Goal: Transaction & Acquisition: Subscribe to service/newsletter

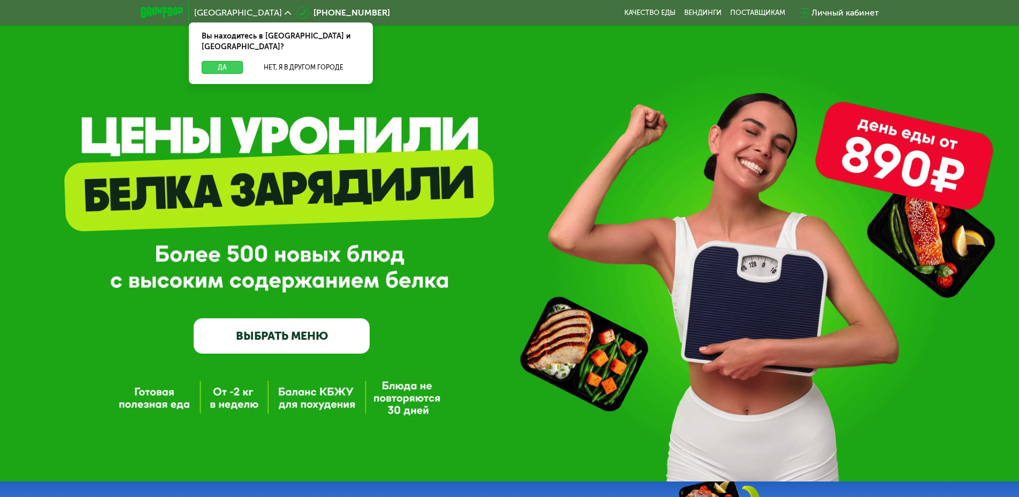
click at [214, 61] on button "Да" at bounding box center [222, 67] width 41 height 13
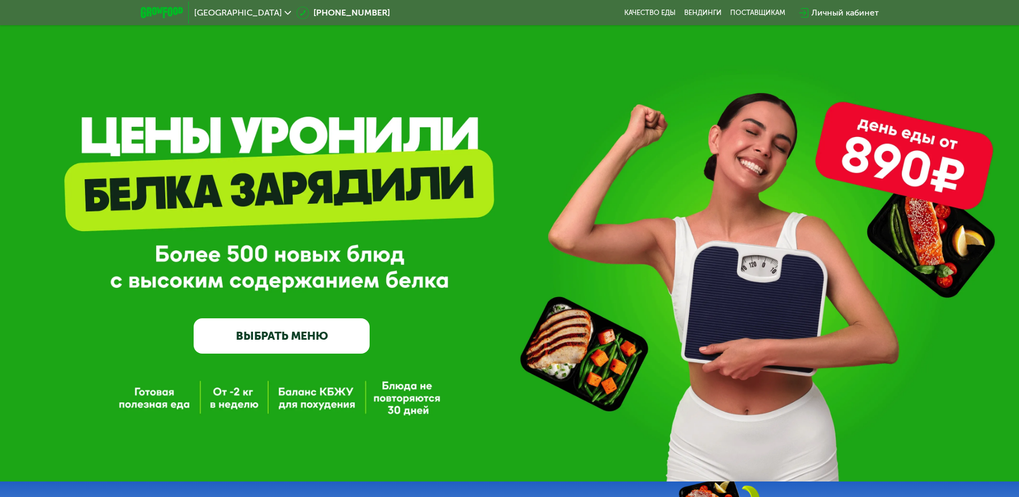
click at [288, 340] on link "ВЫБРАТЬ МЕНЮ" at bounding box center [282, 335] width 176 height 35
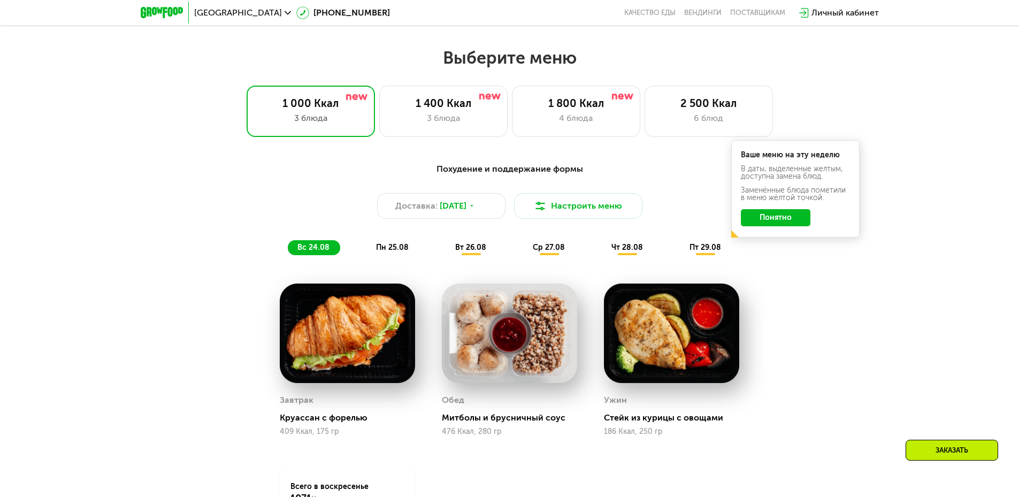
scroll to position [578, 0]
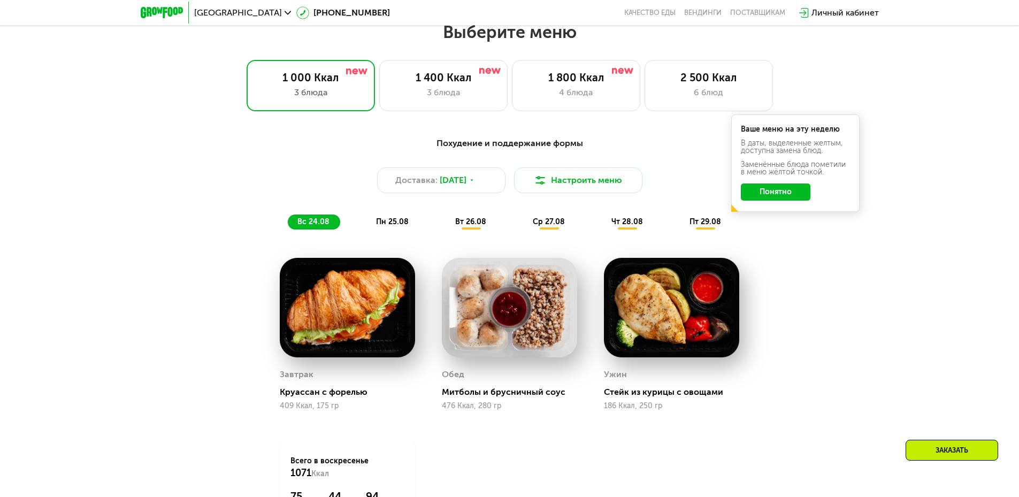
click at [481, 194] on button "Понятно" at bounding box center [776, 191] width 70 height 17
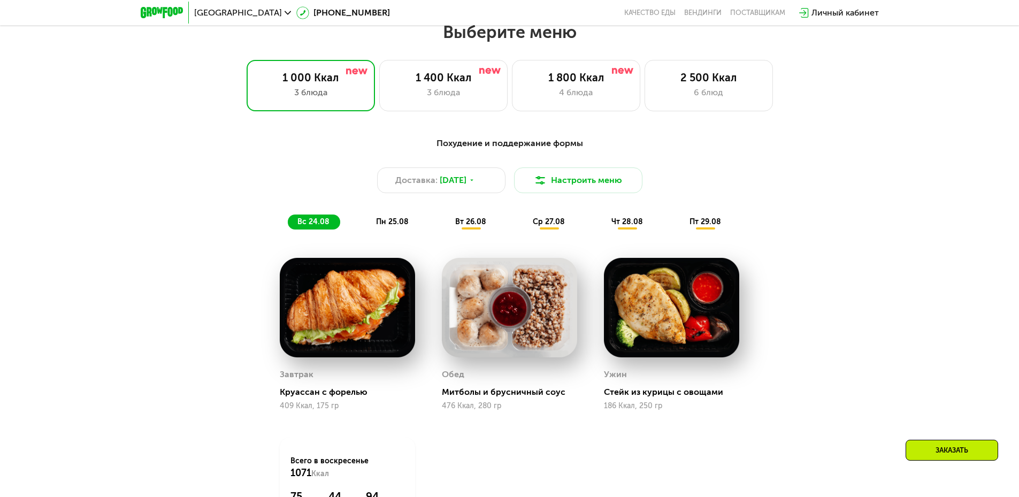
click at [469, 223] on span "вт 26.08" at bounding box center [470, 221] width 31 height 9
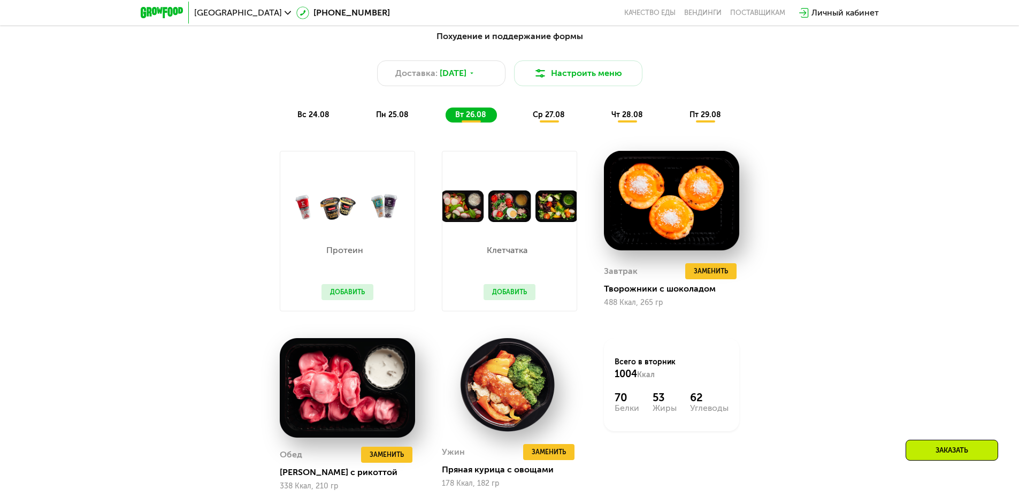
scroll to position [631, 0]
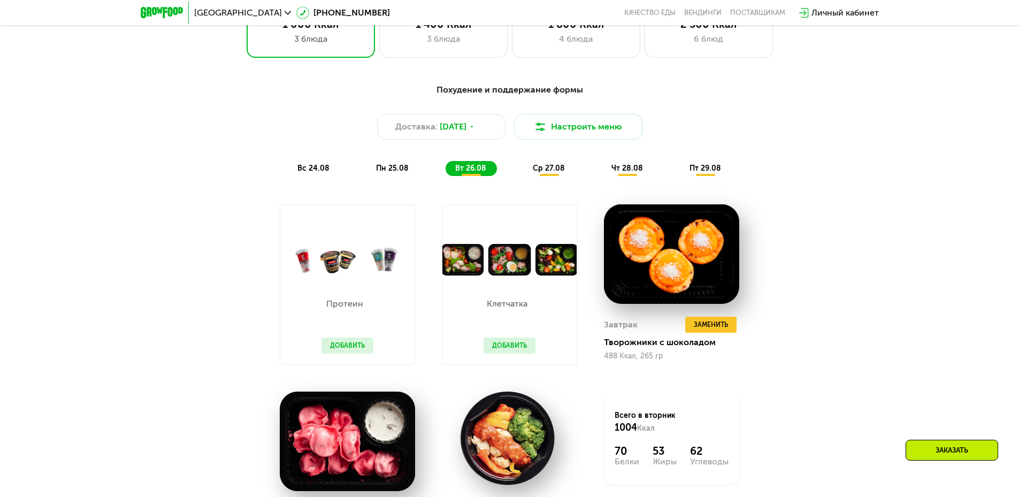
click at [481, 173] on span "ср 27.08" at bounding box center [549, 168] width 32 height 9
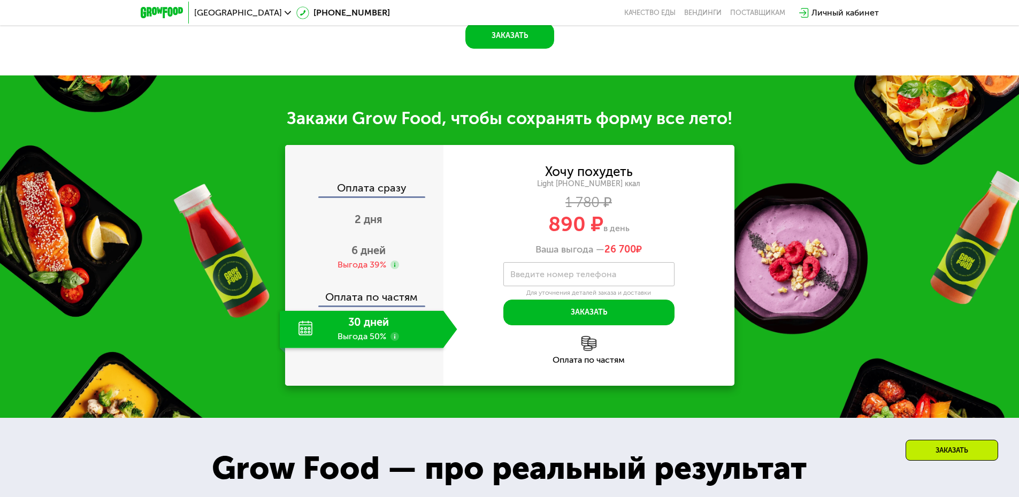
scroll to position [1113, 0]
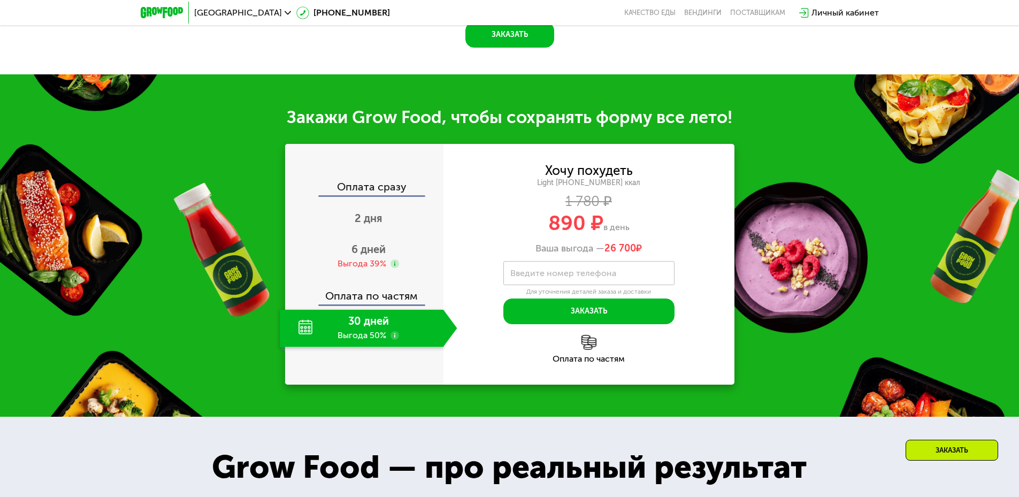
click at [396, 340] on use at bounding box center [394, 335] width 9 height 9
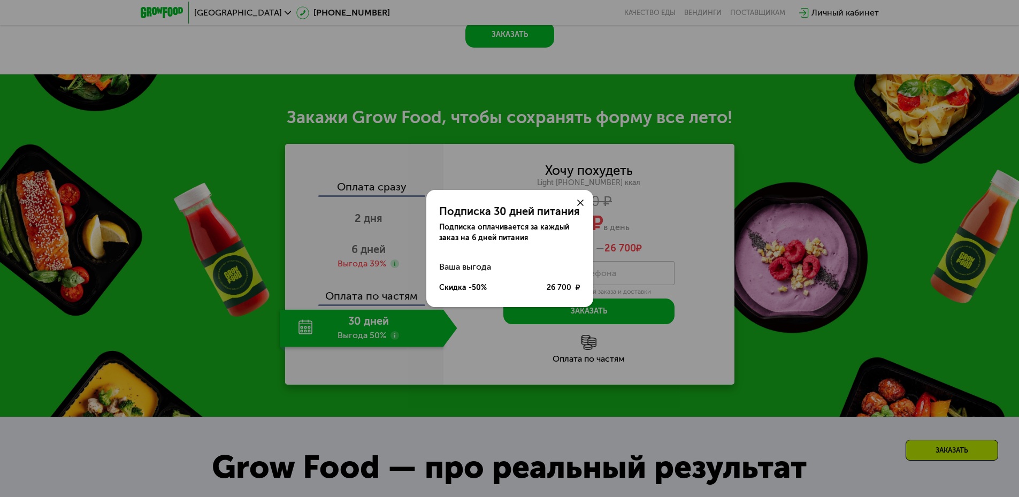
click at [472, 359] on div "Подписка 30 дней питания Подписка оплачивается за каждый заказ на 6 дней питани…" at bounding box center [509, 248] width 1019 height 497
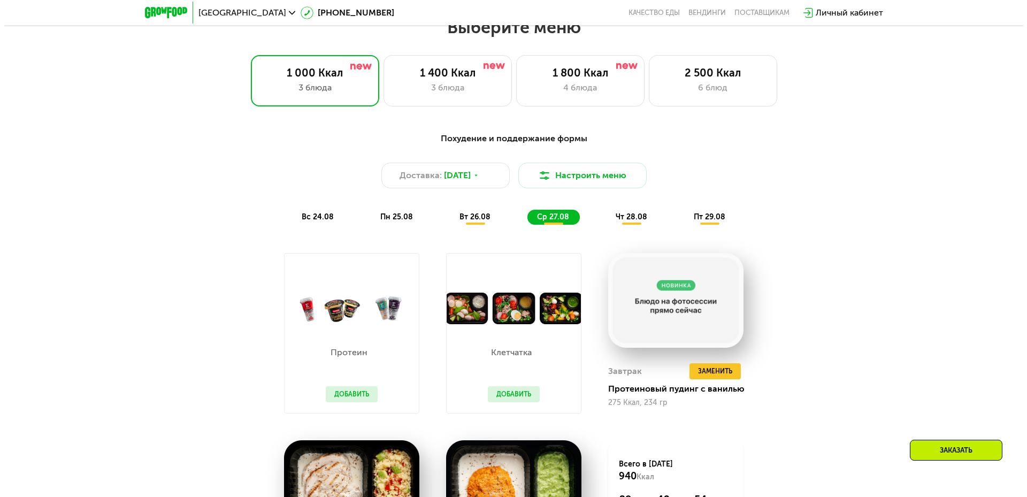
scroll to position [578, 0]
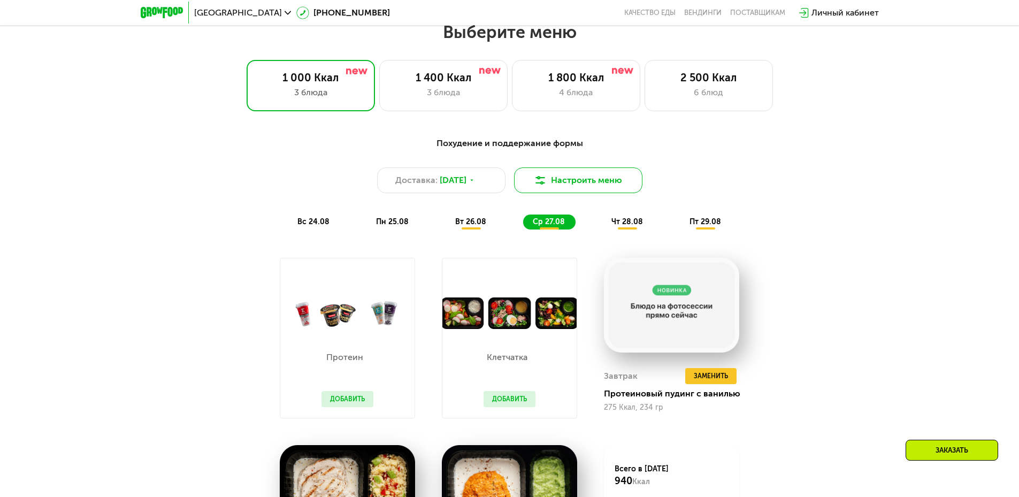
click at [481, 186] on button "Настроить меню" at bounding box center [578, 180] width 128 height 26
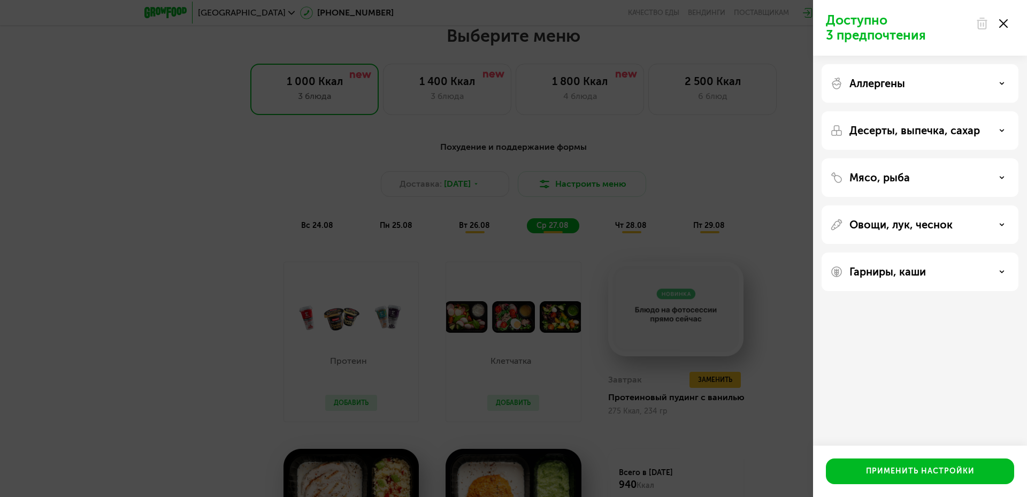
click at [481, 85] on div "Аллергены" at bounding box center [920, 83] width 180 height 13
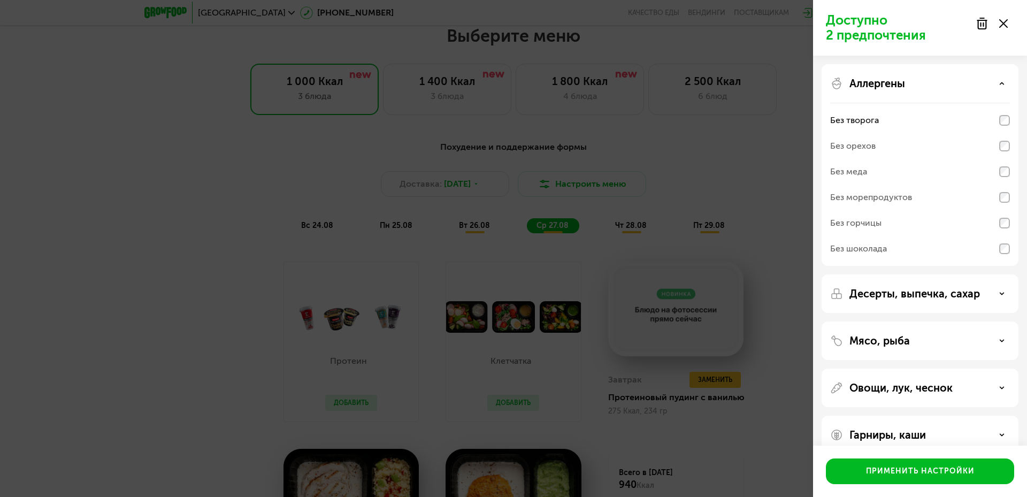
click at [481, 297] on div "Десерты, выпечка, сахар" at bounding box center [920, 293] width 180 height 13
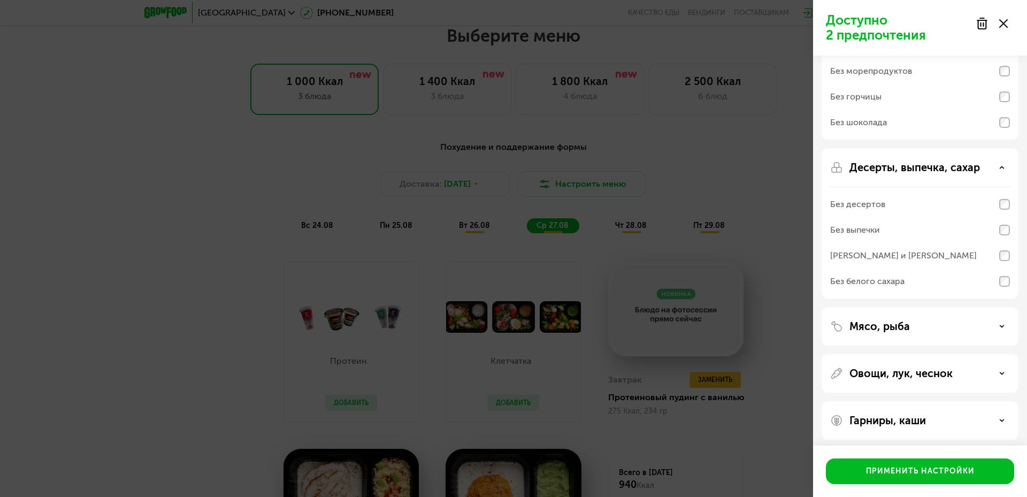
scroll to position [131, 0]
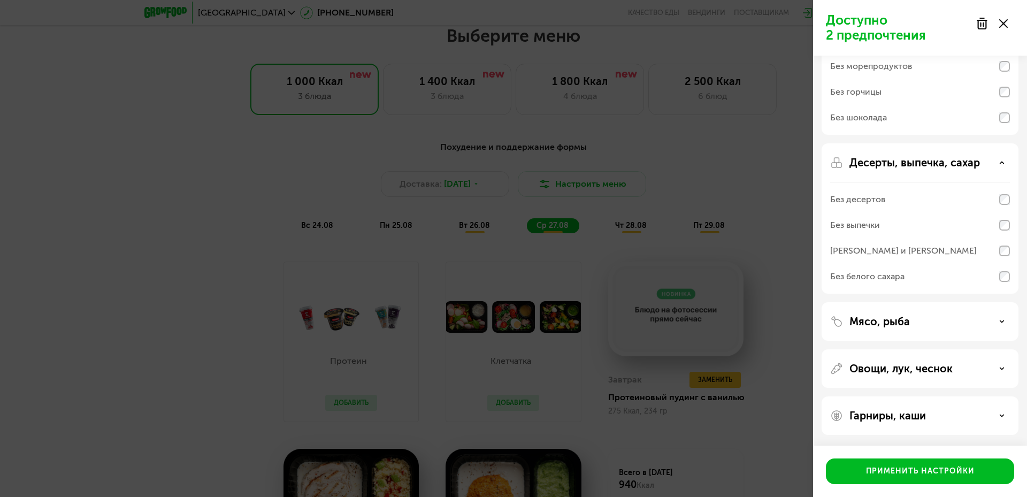
click at [481, 321] on div "Мясо, рыба" at bounding box center [920, 321] width 180 height 13
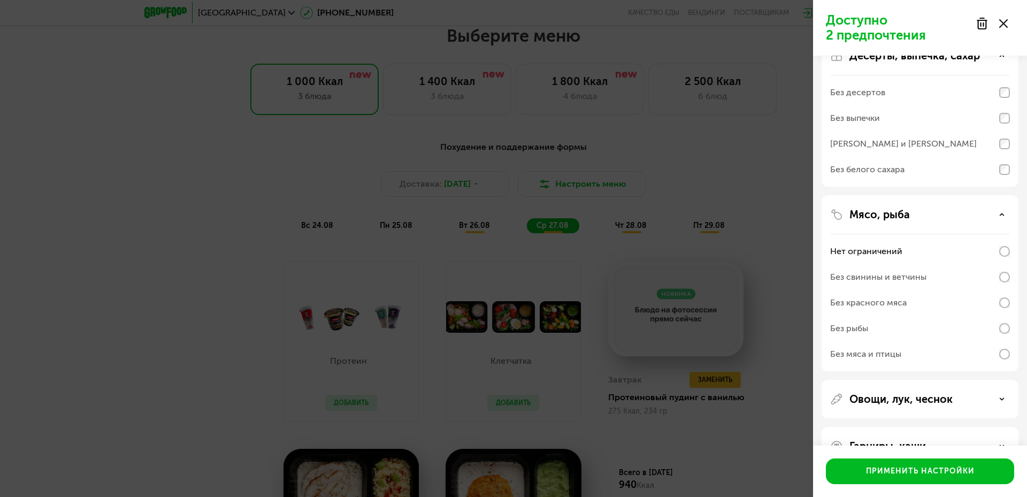
scroll to position [269, 0]
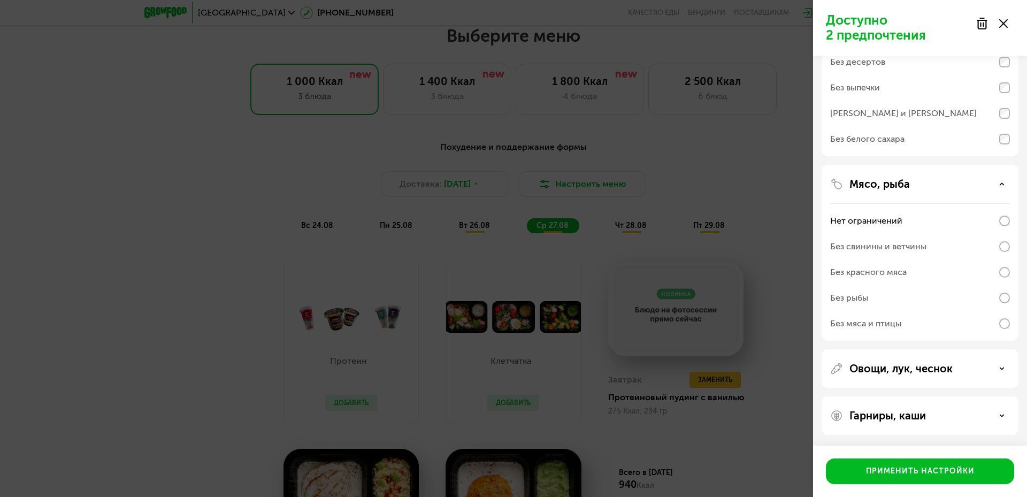
click at [481, 363] on div "Овощи, лук, чеснок" at bounding box center [920, 368] width 180 height 13
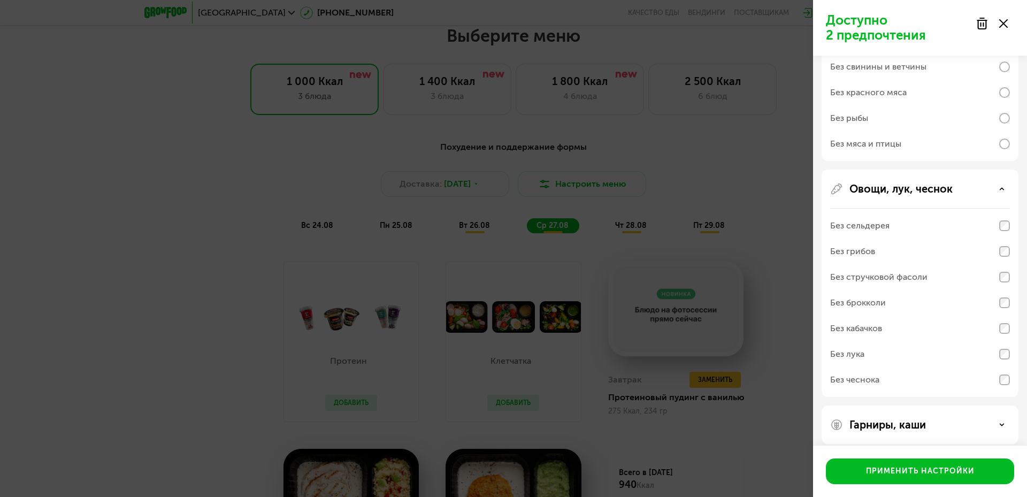
scroll to position [457, 0]
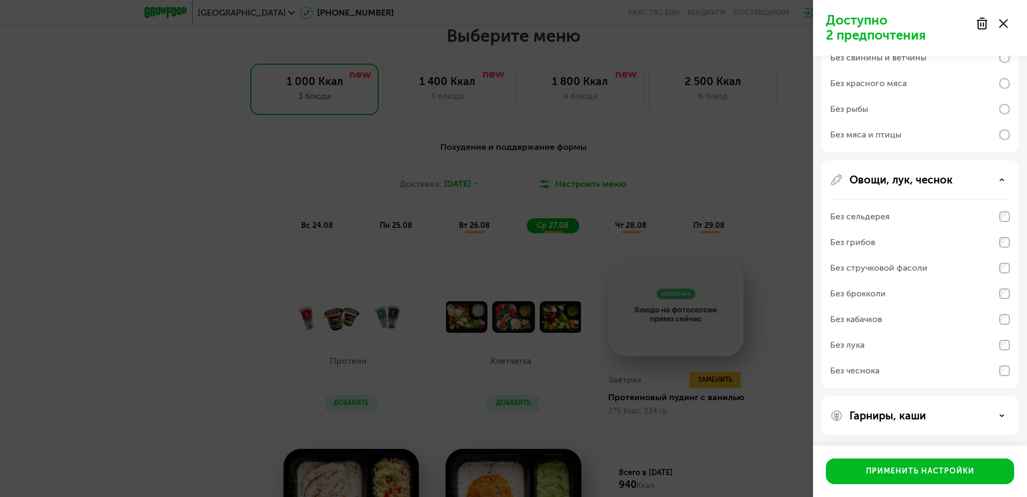
click at [481, 216] on div "Без сельдерея" at bounding box center [920, 217] width 180 height 26
click at [481, 418] on p "Гарниры, каши" at bounding box center [887, 415] width 76 height 13
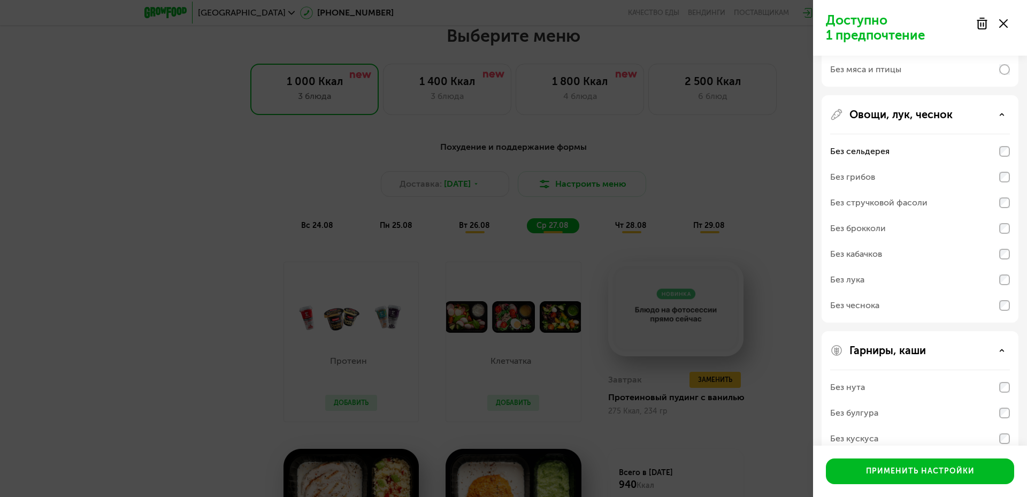
scroll to position [595, 0]
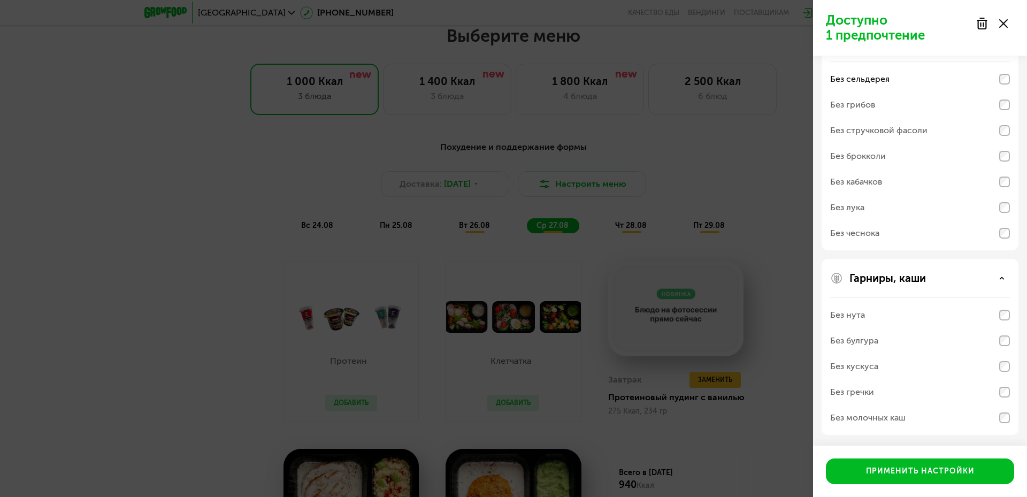
click at [481, 389] on div "Без гречки" at bounding box center [920, 392] width 180 height 26
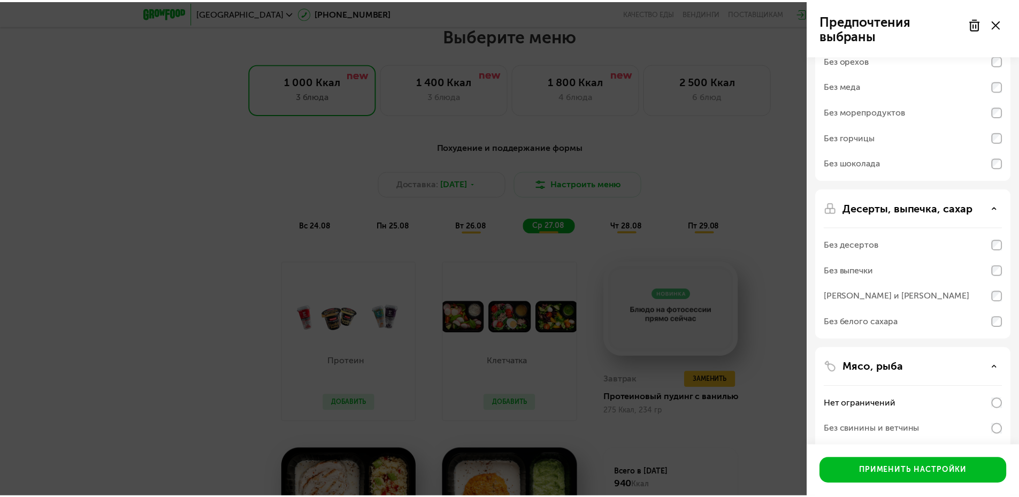
scroll to position [0, 0]
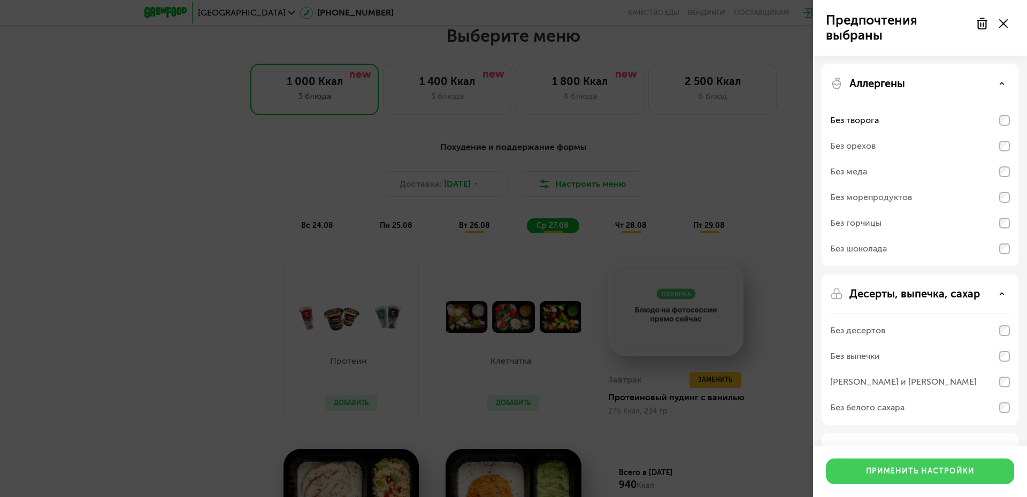
click at [481, 472] on div "Применить настройки" at bounding box center [920, 471] width 109 height 11
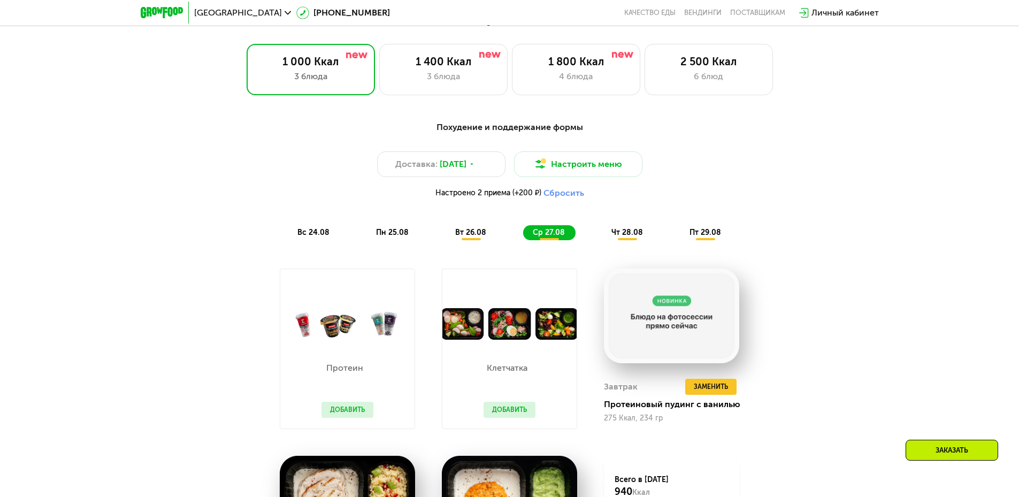
scroll to position [524, 0]
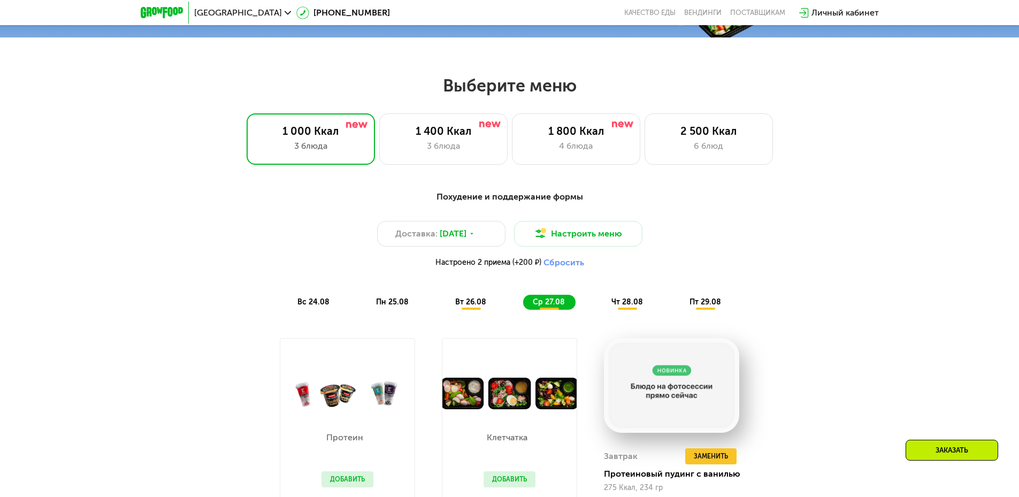
click at [315, 303] on span "вс 24.08" at bounding box center [313, 301] width 32 height 9
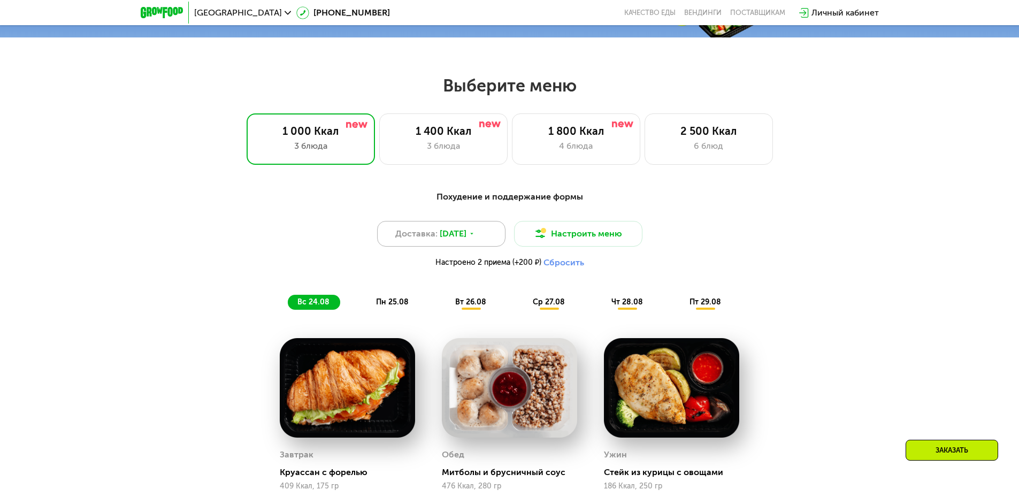
click at [481, 242] on div "Доставка: [DATE]" at bounding box center [441, 234] width 128 height 26
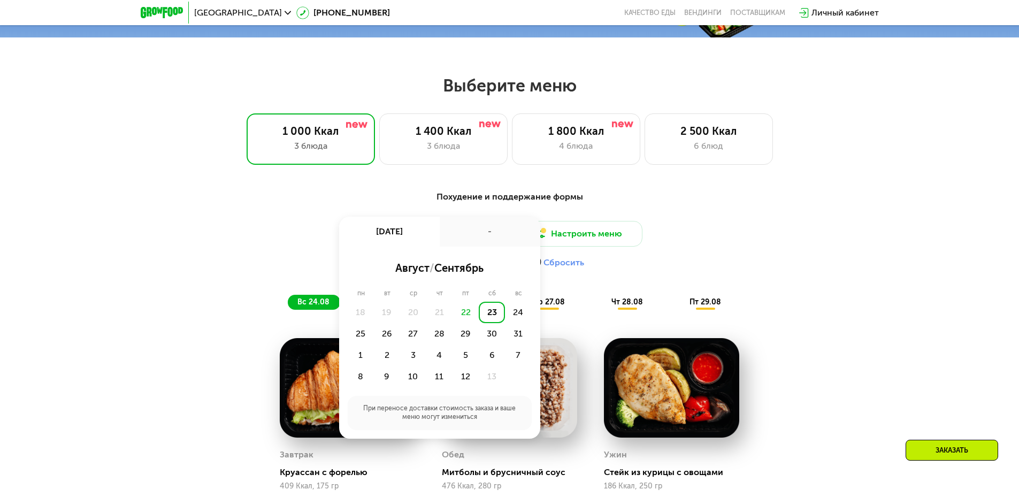
click at [304, 199] on div "Похудение и поддержание формы" at bounding box center [509, 196] width 633 height 13
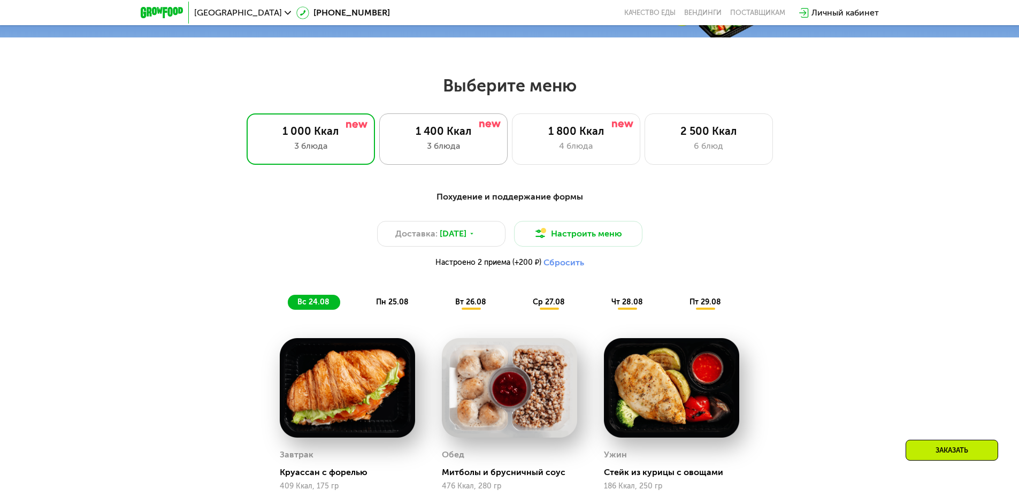
click at [439, 149] on div "3 блюда" at bounding box center [443, 146] width 106 height 13
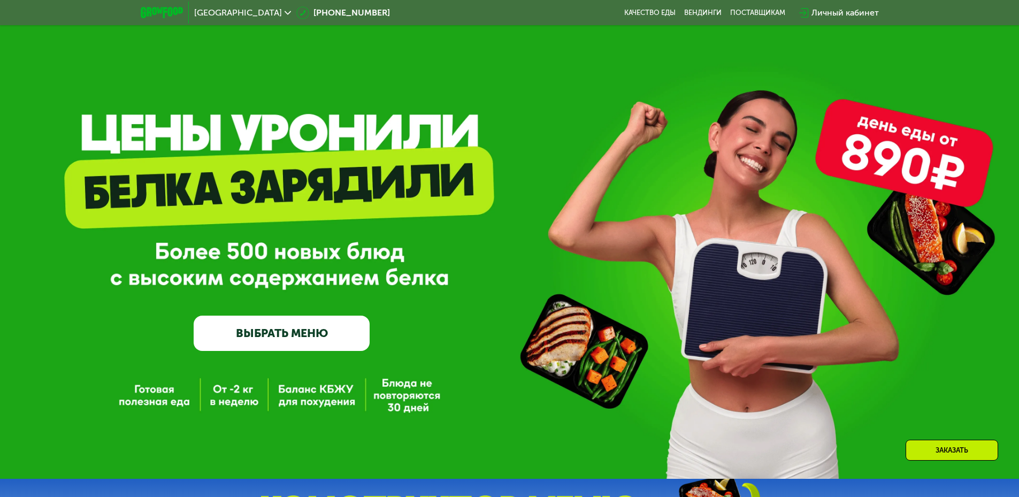
scroll to position [0, 0]
